Goal: Task Accomplishment & Management: Use online tool/utility

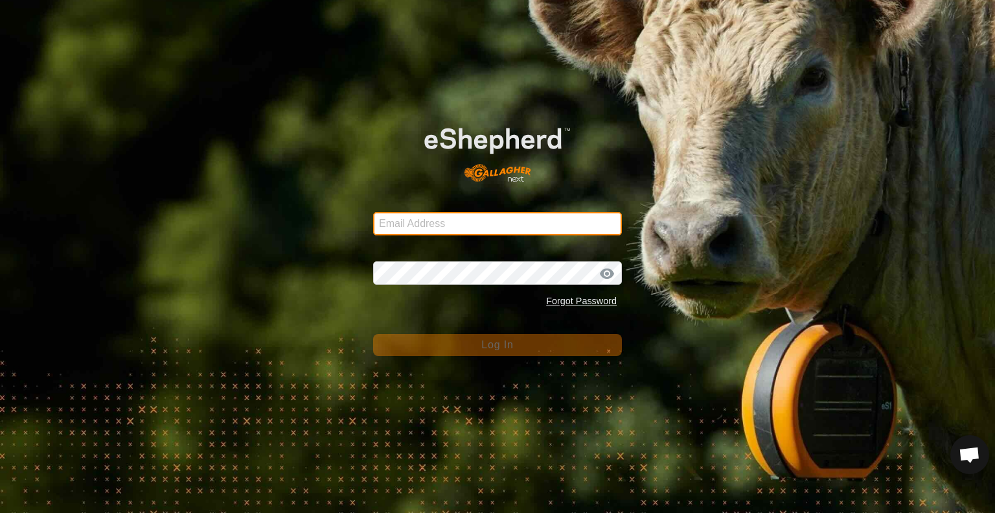
click at [472, 216] on input "Email Address" at bounding box center [497, 223] width 249 height 23
type input "[EMAIL_ADDRESS][DOMAIN_NAME]"
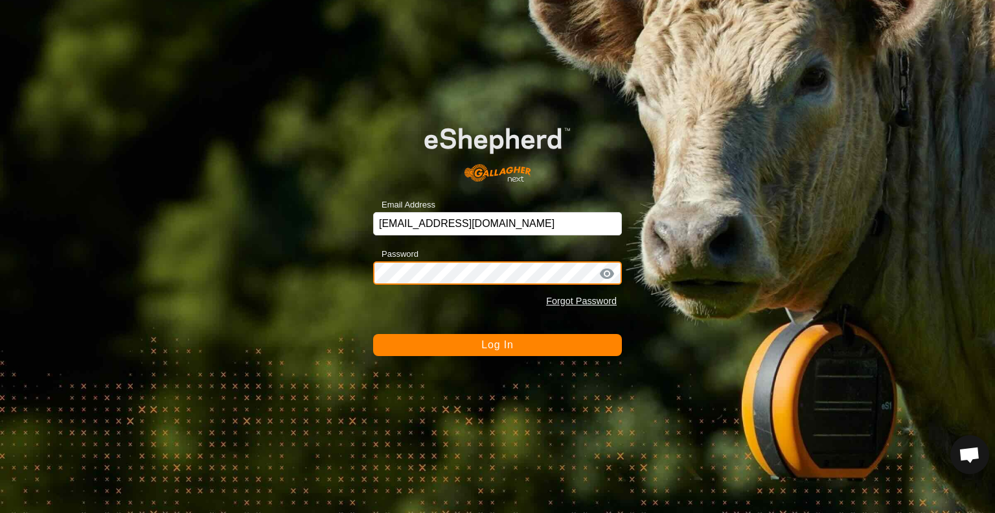
click at [373, 334] on button "Log In" at bounding box center [497, 345] width 249 height 22
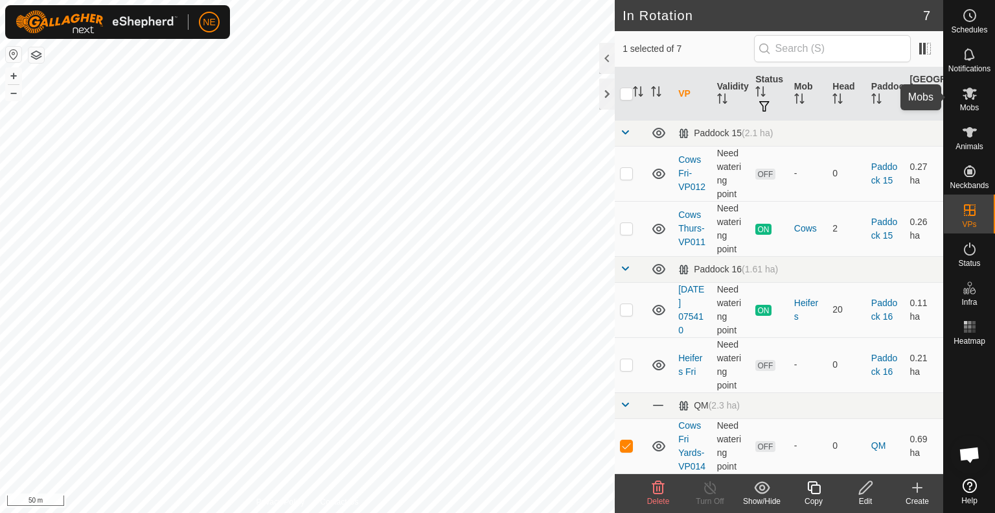
click at [971, 88] on icon at bounding box center [970, 93] width 14 height 12
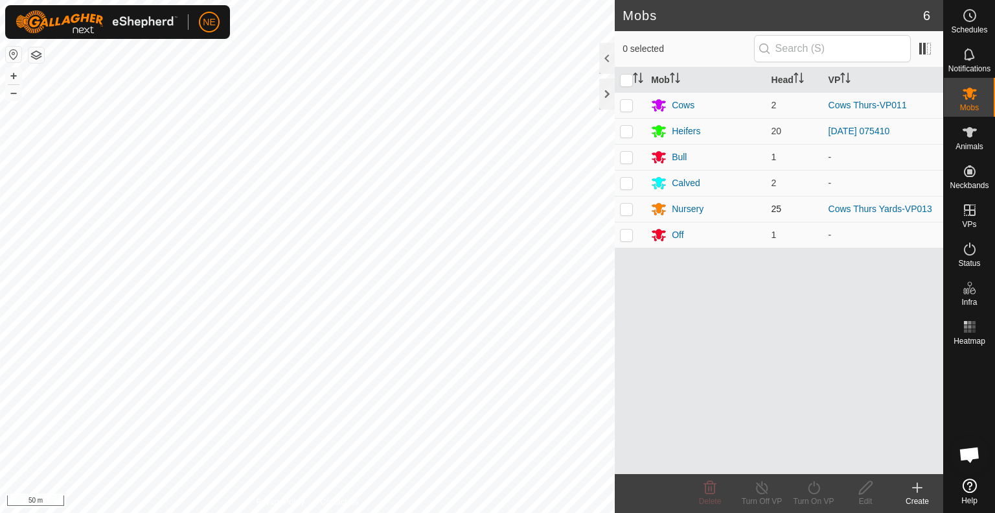
click at [625, 209] on p-checkbox at bounding box center [626, 208] width 13 height 10
checkbox input "true"
click at [817, 492] on icon at bounding box center [814, 487] width 12 height 13
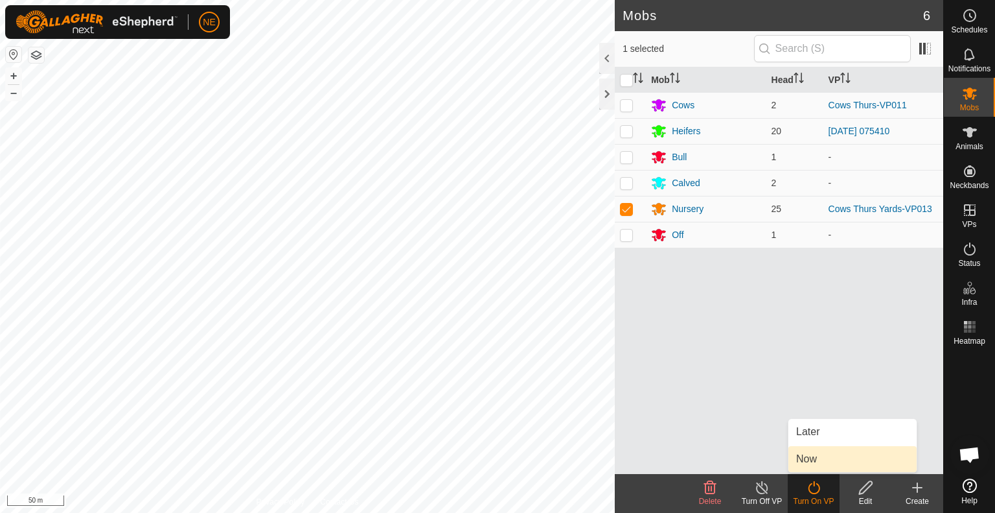
click at [822, 463] on link "Now" at bounding box center [853, 459] width 128 height 26
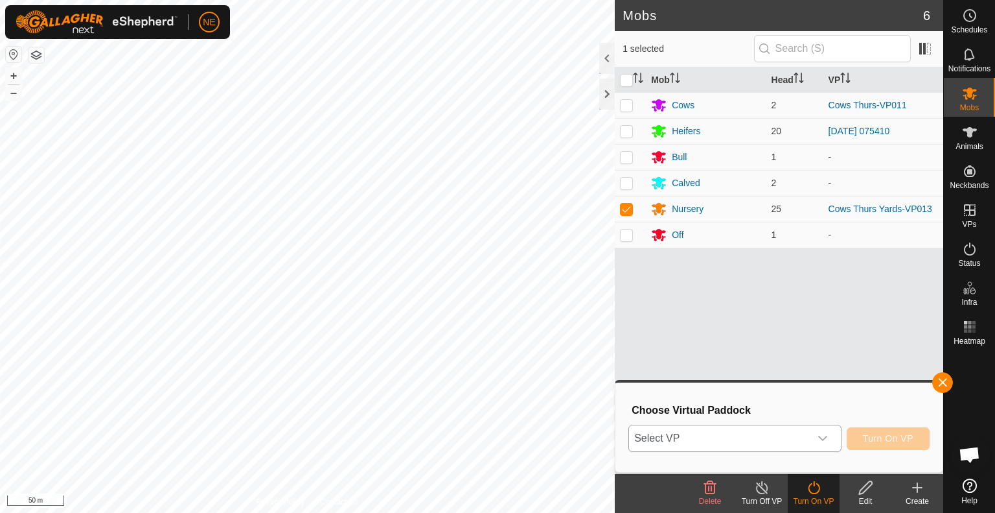
click at [825, 440] on icon "dropdown trigger" at bounding box center [823, 438] width 10 height 10
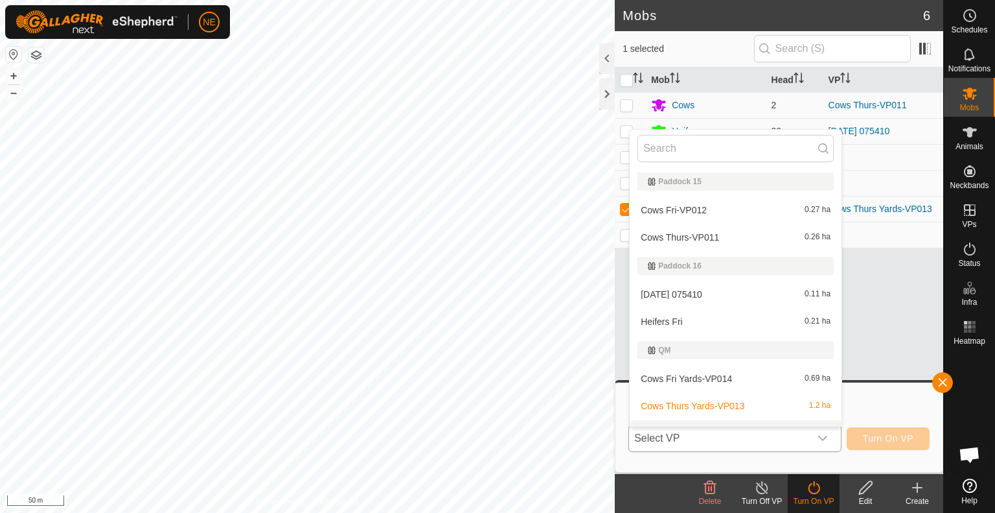
scroll to position [19, 0]
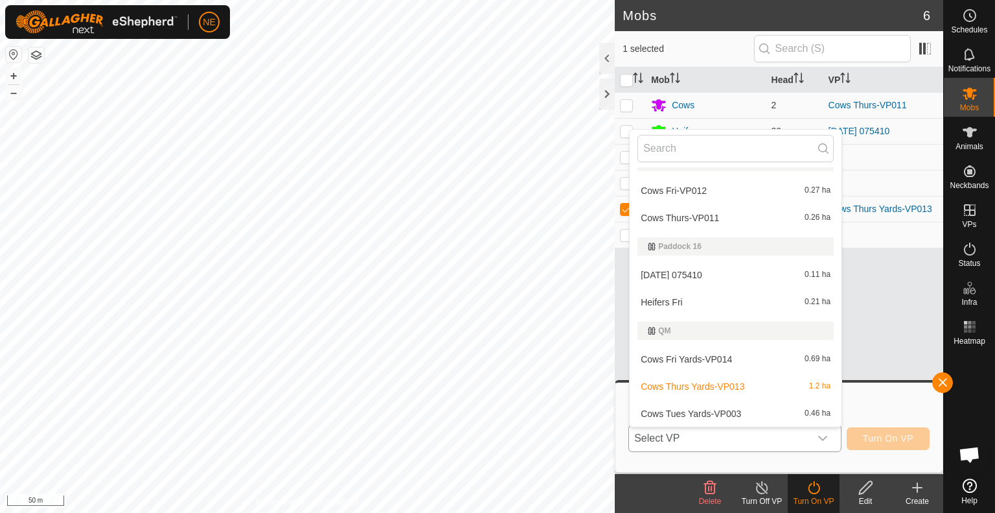
click at [769, 356] on div "Cows Fri Yards-VP014 0.69 ha" at bounding box center [736, 359] width 196 height 16
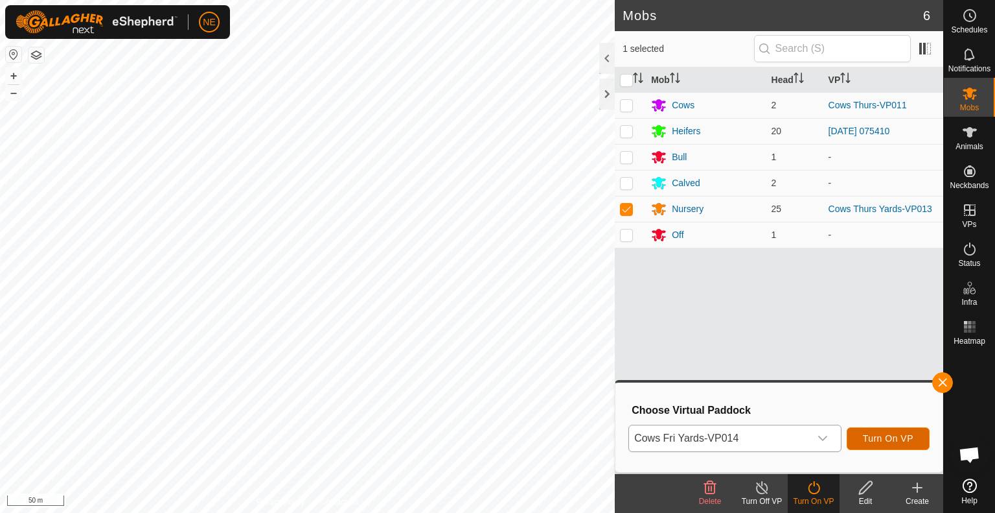
click at [871, 445] on button "Turn On VP" at bounding box center [888, 438] width 83 height 23
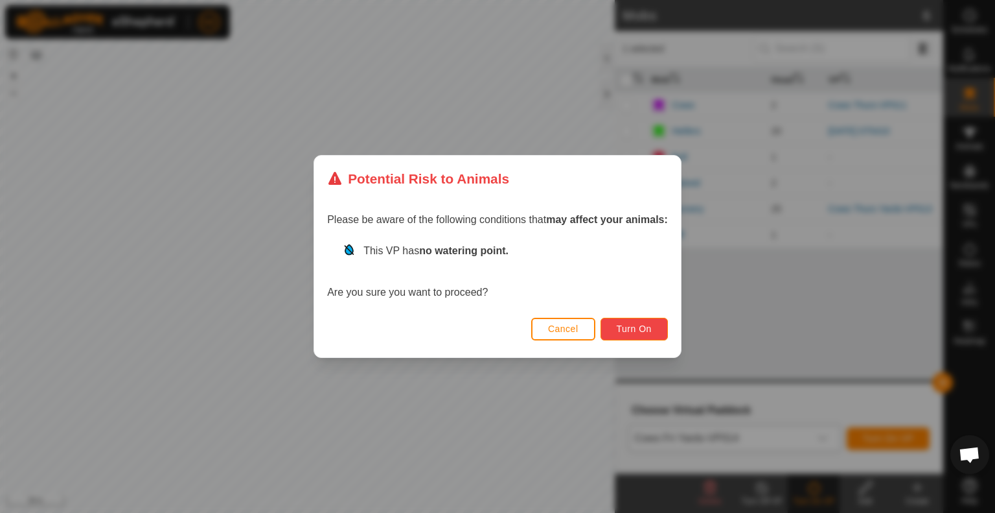
click at [641, 332] on span "Turn On" at bounding box center [634, 328] width 35 height 10
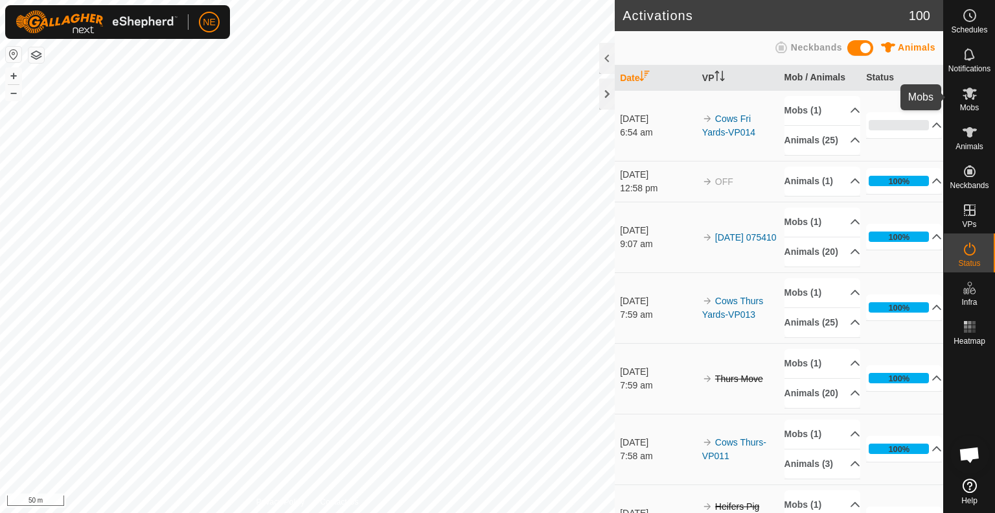
click at [978, 90] on es-mob-svg-icon at bounding box center [969, 93] width 23 height 21
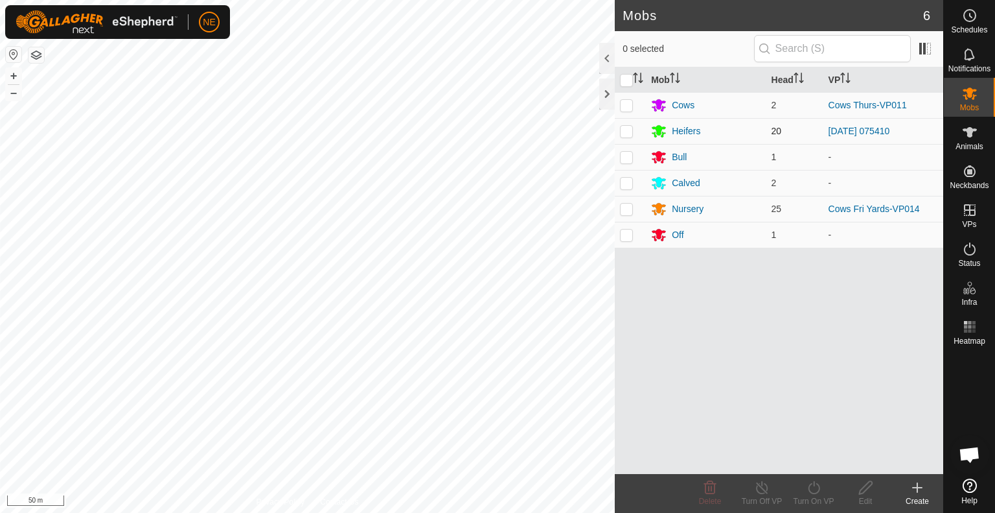
click at [627, 131] on p-checkbox at bounding box center [626, 131] width 13 height 10
checkbox input "true"
click at [812, 503] on div "Turn On VP" at bounding box center [814, 501] width 52 height 12
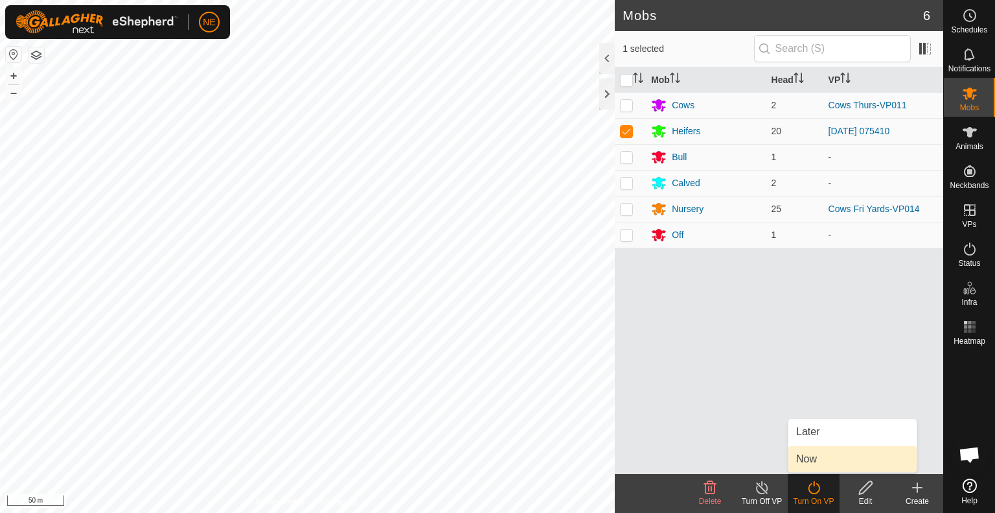
click at [809, 462] on link "Now" at bounding box center [853, 459] width 128 height 26
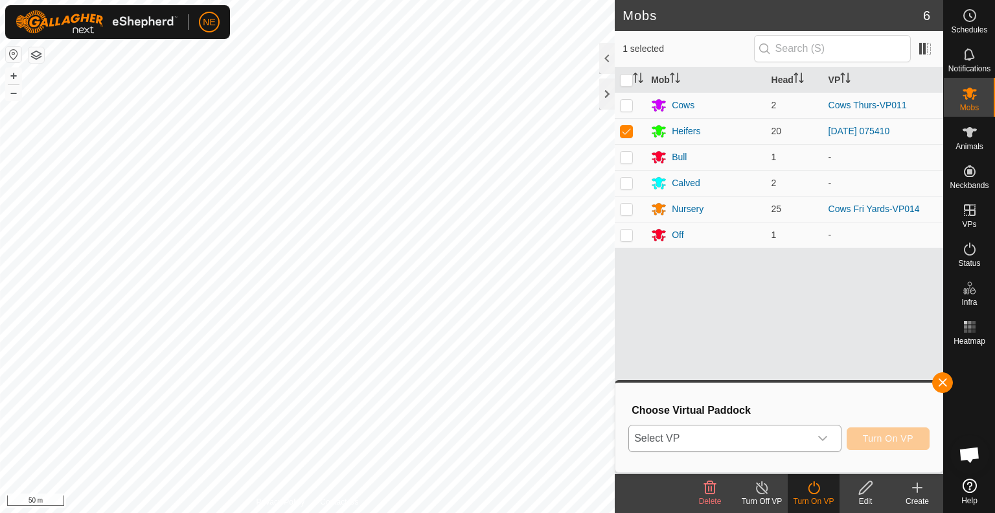
click at [824, 441] on icon "dropdown trigger" at bounding box center [823, 438] width 10 height 10
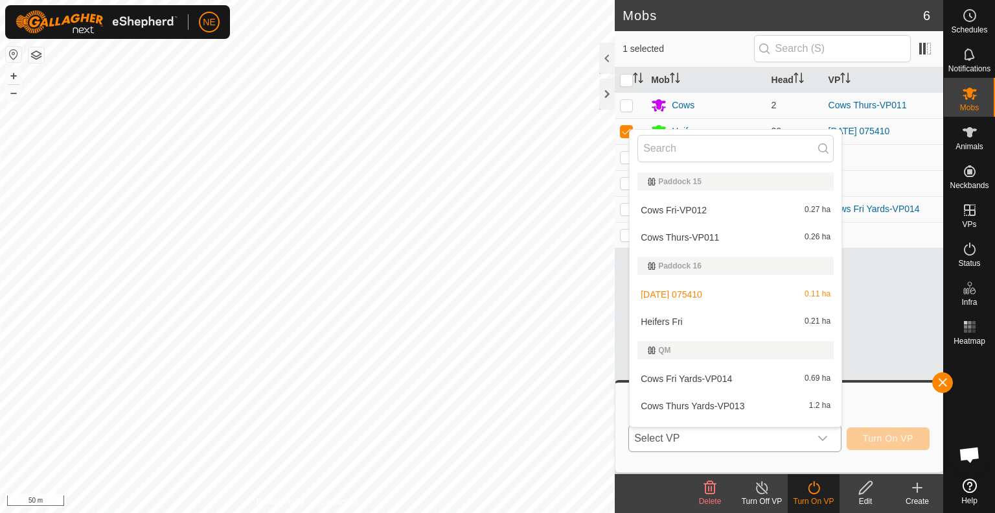
click at [710, 326] on li "Heifers Fri 0.21 ha" at bounding box center [736, 321] width 212 height 26
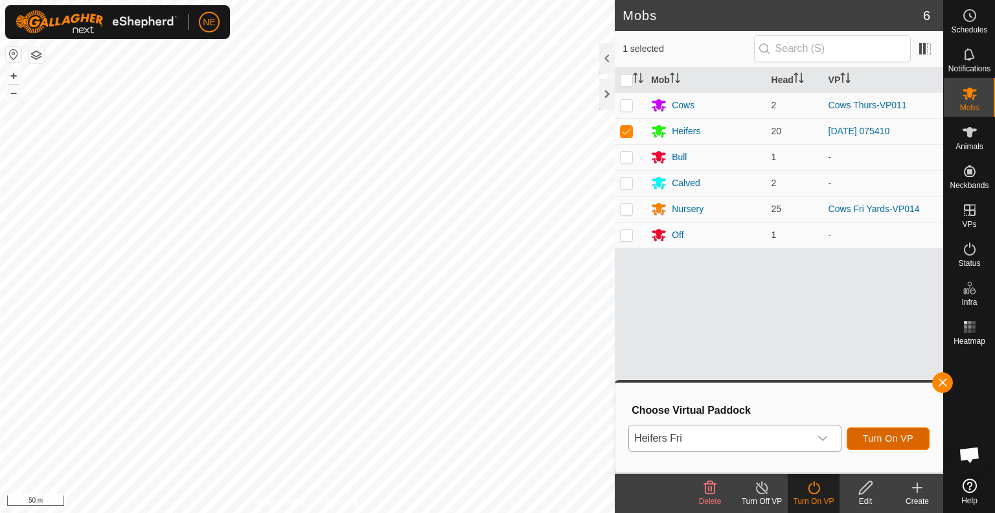
click at [863, 437] on button "Turn On VP" at bounding box center [888, 438] width 83 height 23
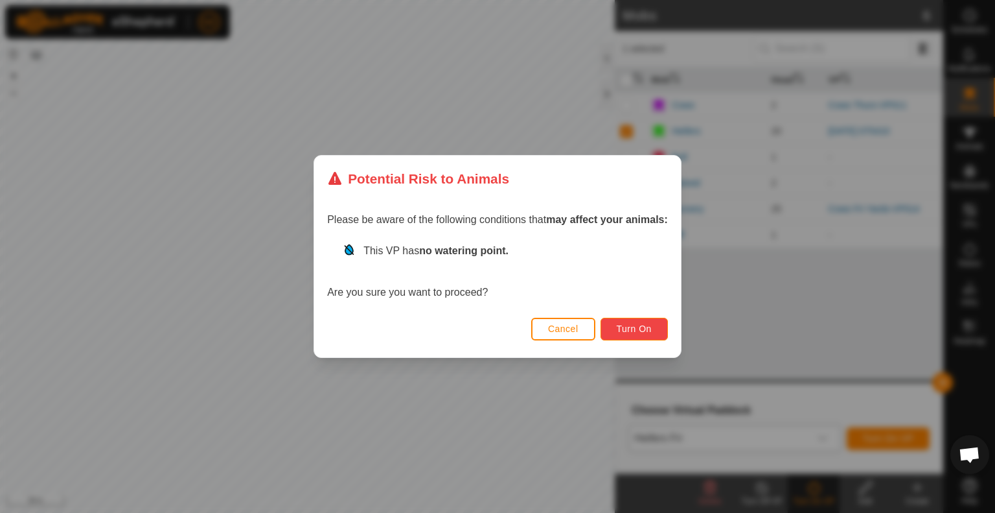
click at [623, 327] on span "Turn On" at bounding box center [634, 328] width 35 height 10
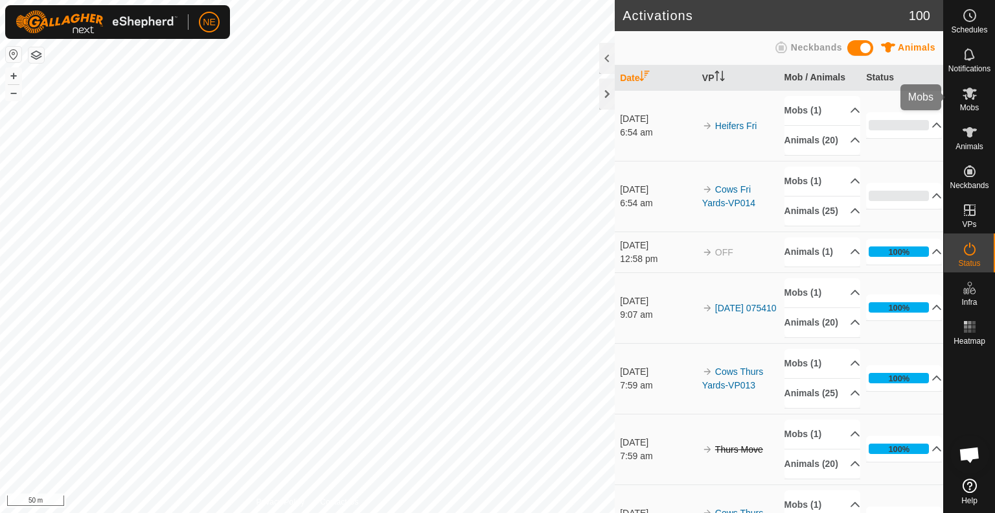
click at [967, 100] on icon at bounding box center [970, 94] width 16 height 16
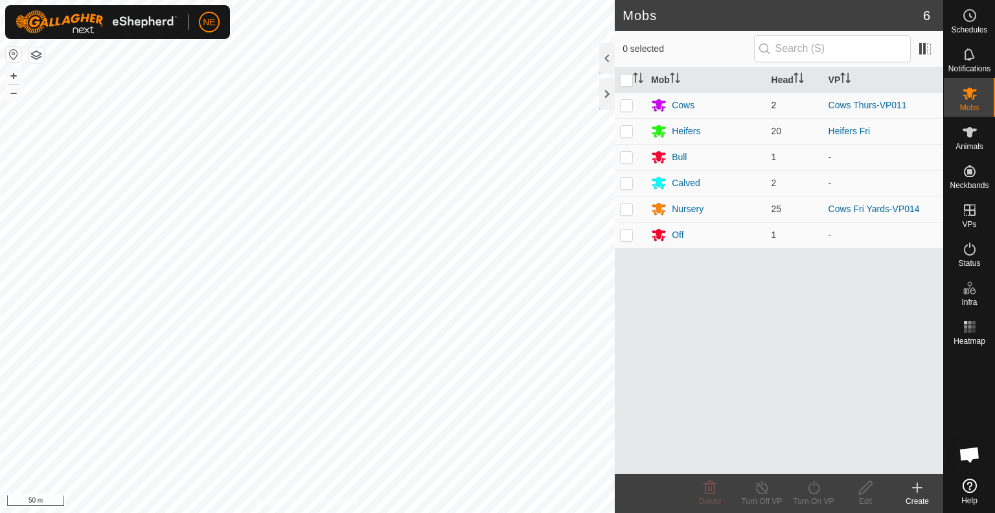
click at [629, 106] on p-checkbox at bounding box center [626, 105] width 13 height 10
checkbox input "true"
click at [814, 492] on icon at bounding box center [814, 488] width 16 height 16
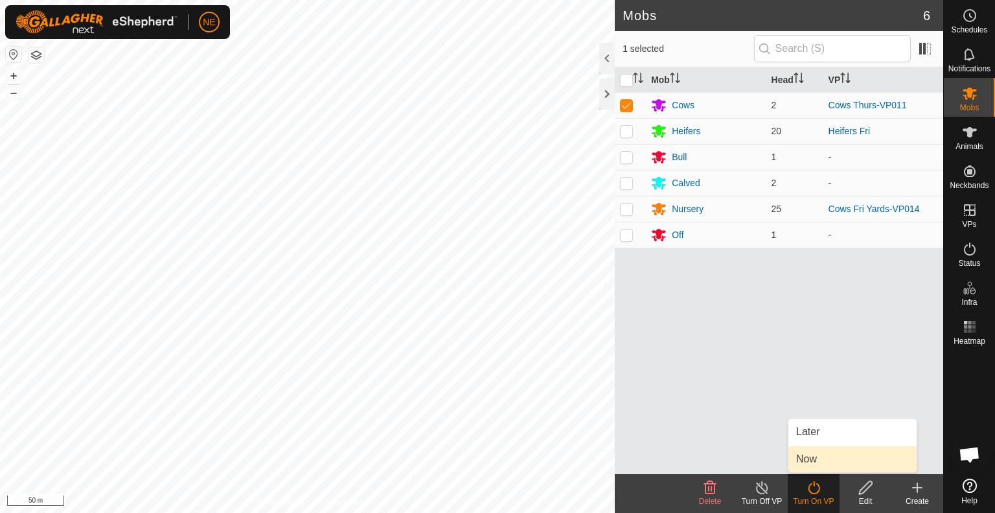
click at [806, 459] on link "Now" at bounding box center [853, 459] width 128 height 26
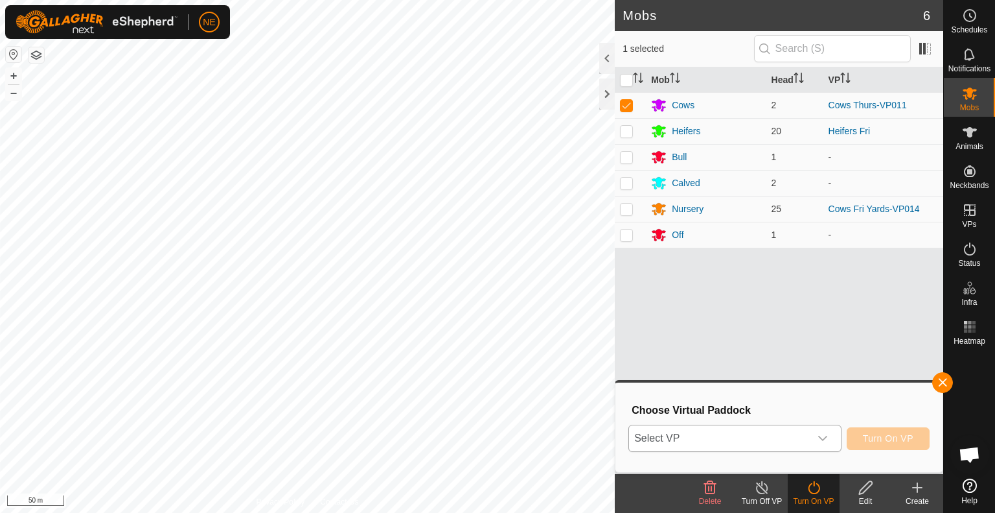
click at [822, 436] on icon "dropdown trigger" at bounding box center [823, 438] width 10 height 10
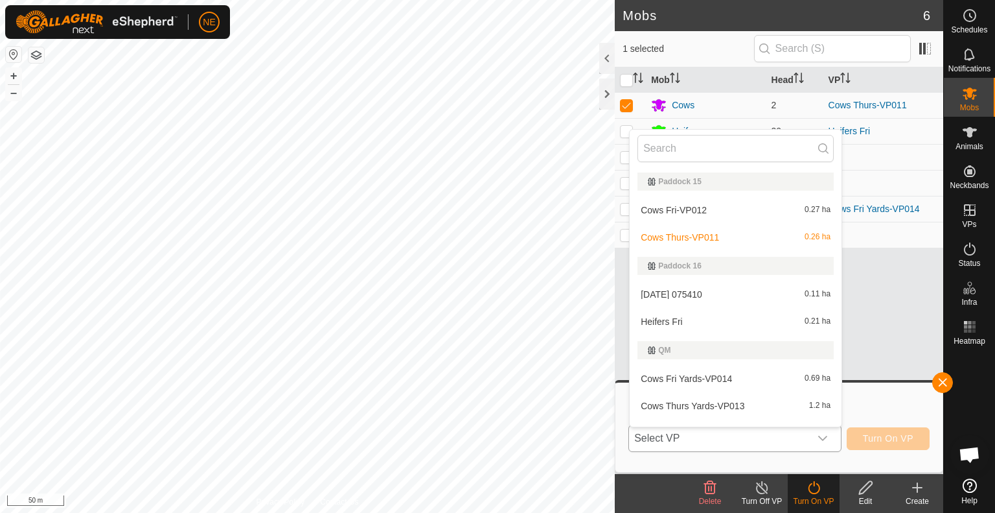
scroll to position [19, 0]
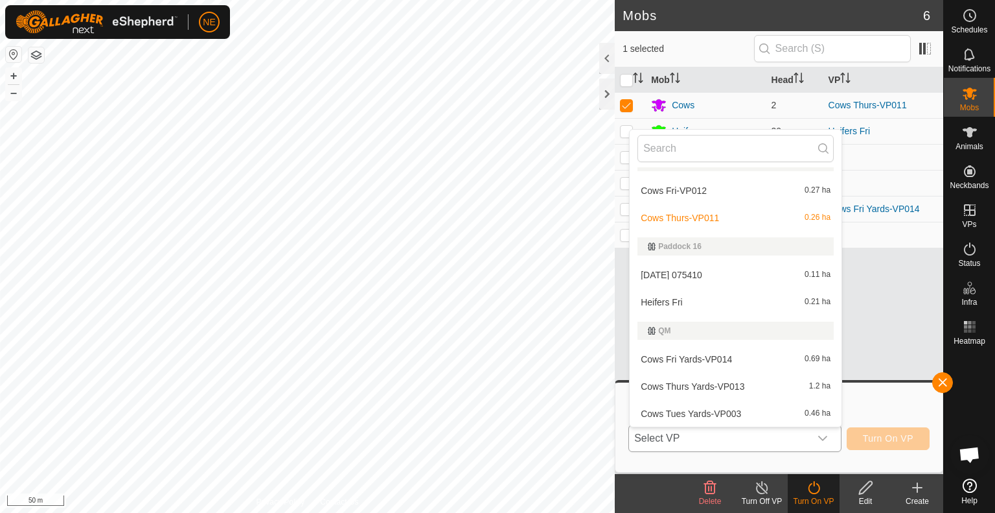
click at [688, 185] on li "Cows Fri-VP012 0.27 ha" at bounding box center [736, 191] width 212 height 26
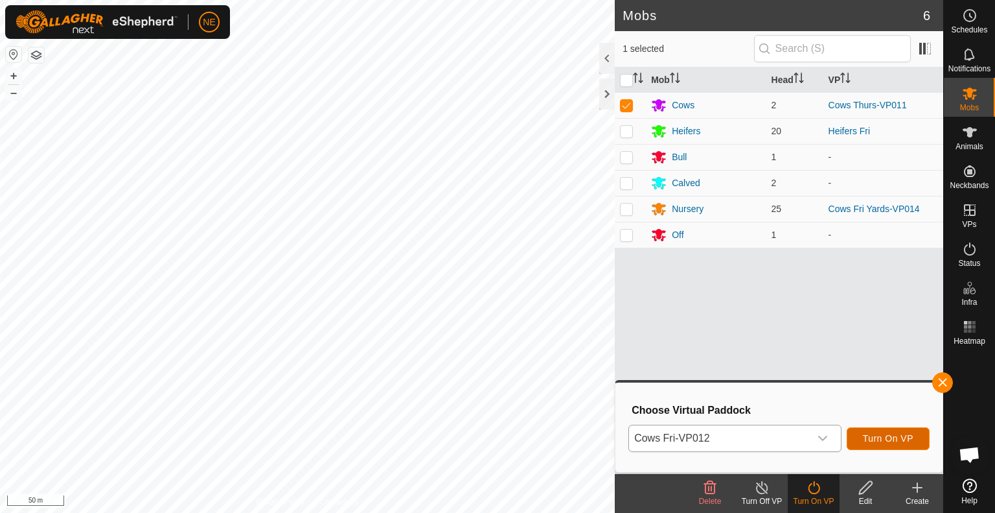
click at [855, 437] on button "Turn On VP" at bounding box center [888, 438] width 83 height 23
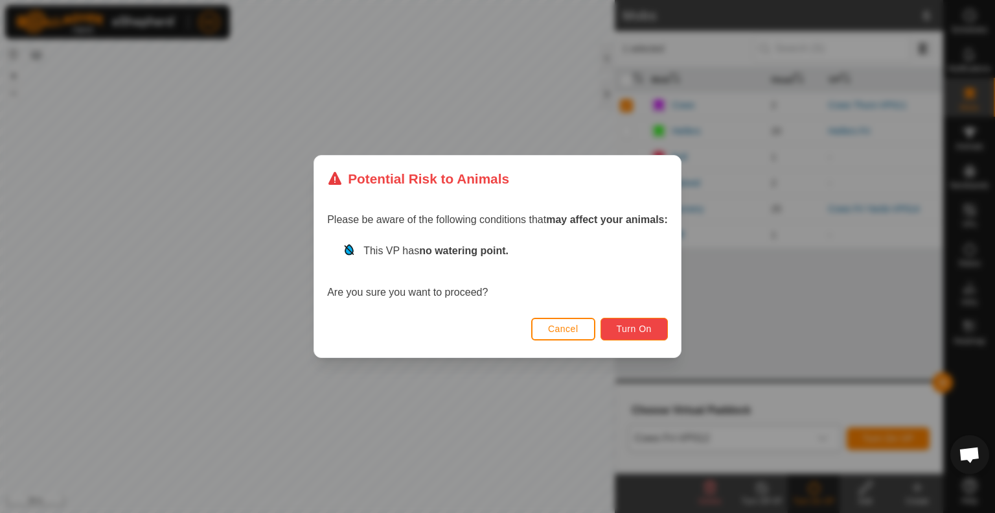
click at [634, 330] on span "Turn On" at bounding box center [634, 328] width 35 height 10
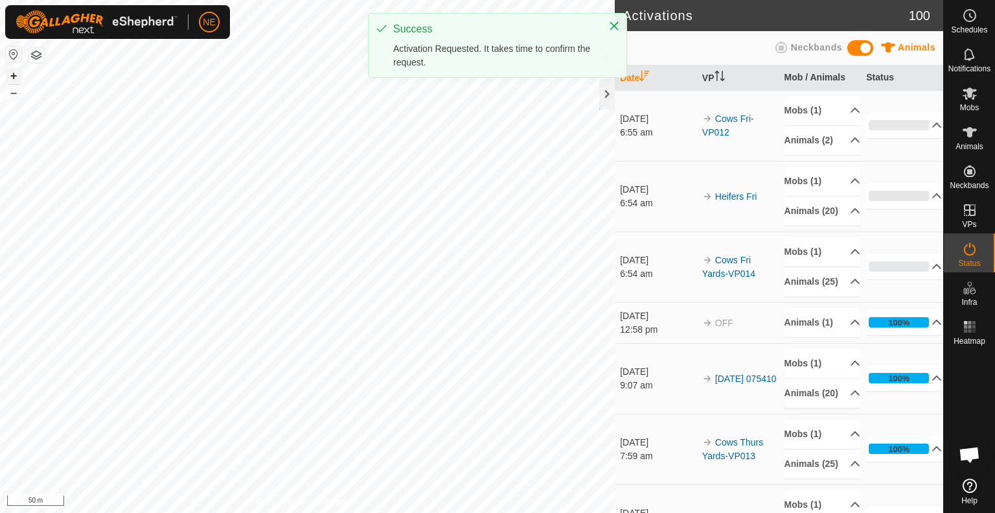
click at [15, 71] on button "+" at bounding box center [14, 76] width 16 height 16
